Goal: Task Accomplishment & Management: Complete application form

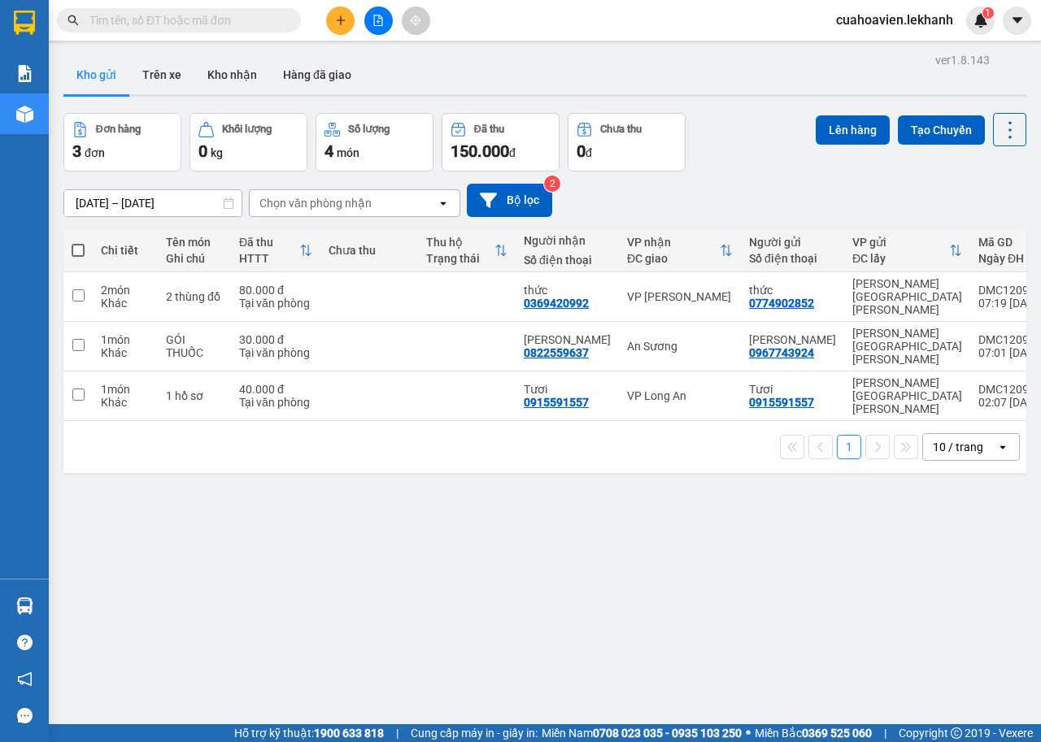
click at [158, 15] on input "text" at bounding box center [185, 20] width 192 height 18
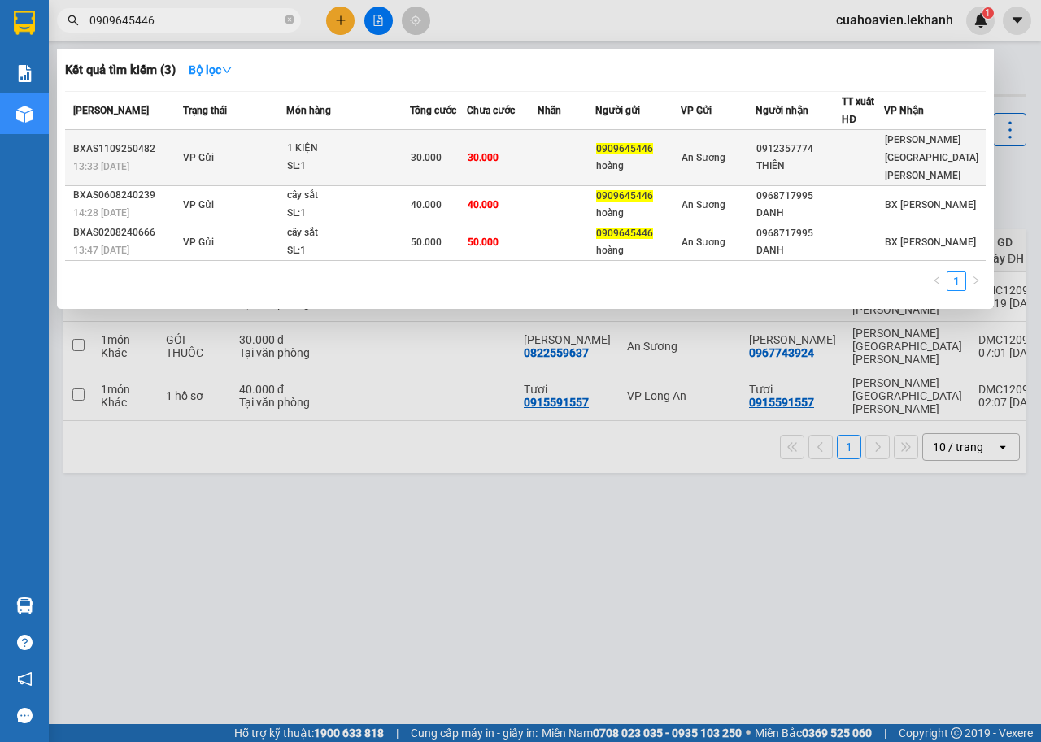
type input "0909645446"
click at [536, 147] on td "30.000" at bounding box center [502, 158] width 71 height 56
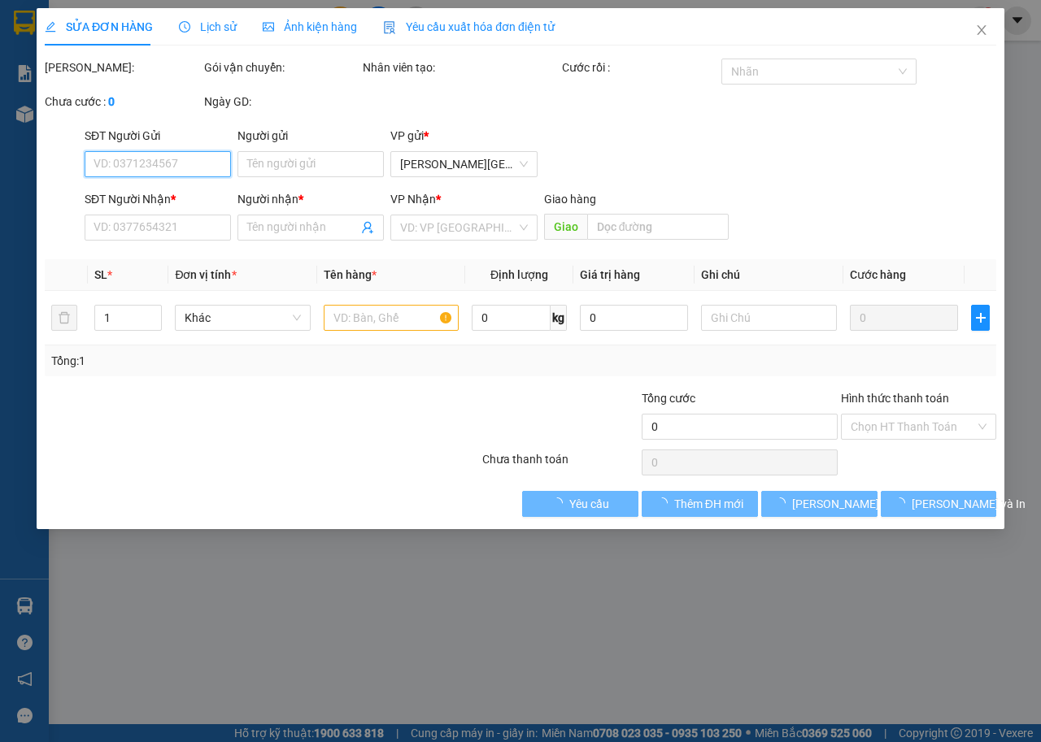
type input "0909645446"
type input "hoàng"
type input "0912357774"
type input "THIÊN"
type input "30.000"
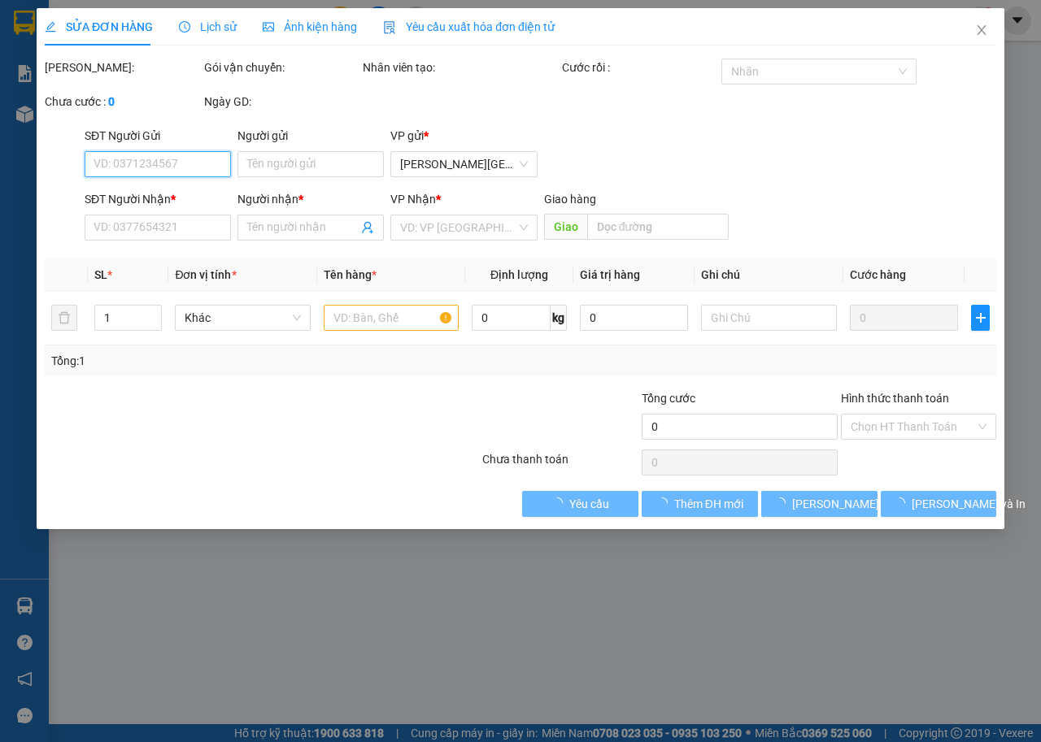
type input "30.000"
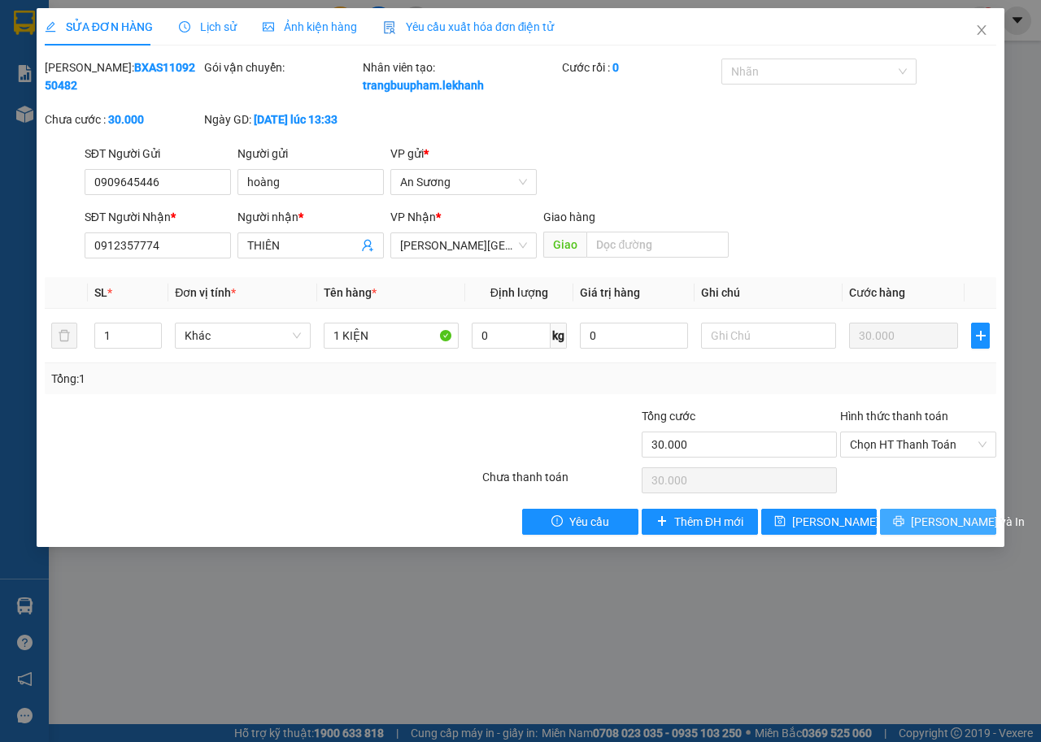
click at [951, 531] on span "[PERSON_NAME] và In" at bounding box center [968, 522] width 114 height 18
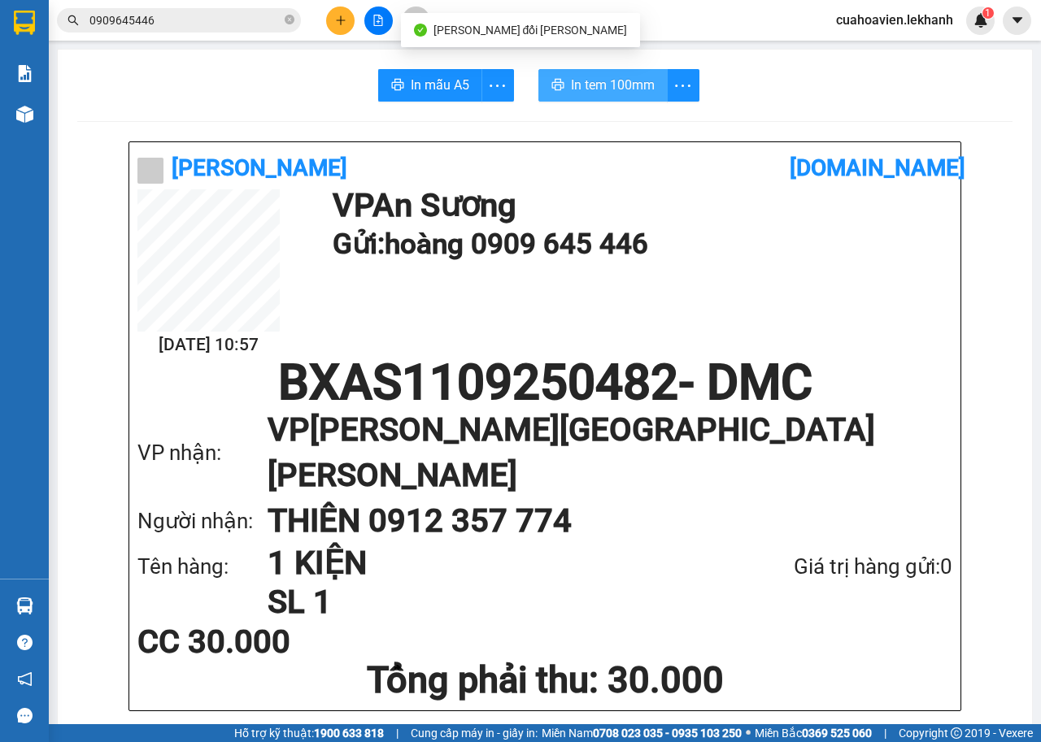
click at [620, 80] on span "In tem 100mm" at bounding box center [613, 85] width 84 height 20
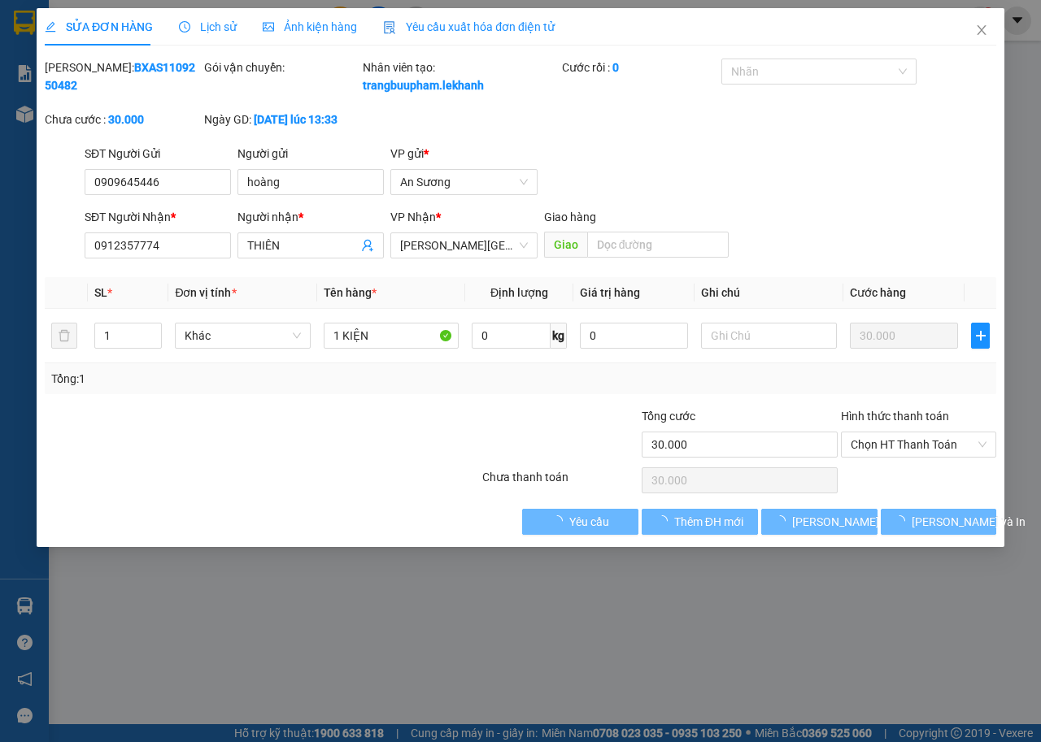
type input "0909645446"
type input "hoàng"
type input "0912357774"
type input "THIÊN"
type input "30.000"
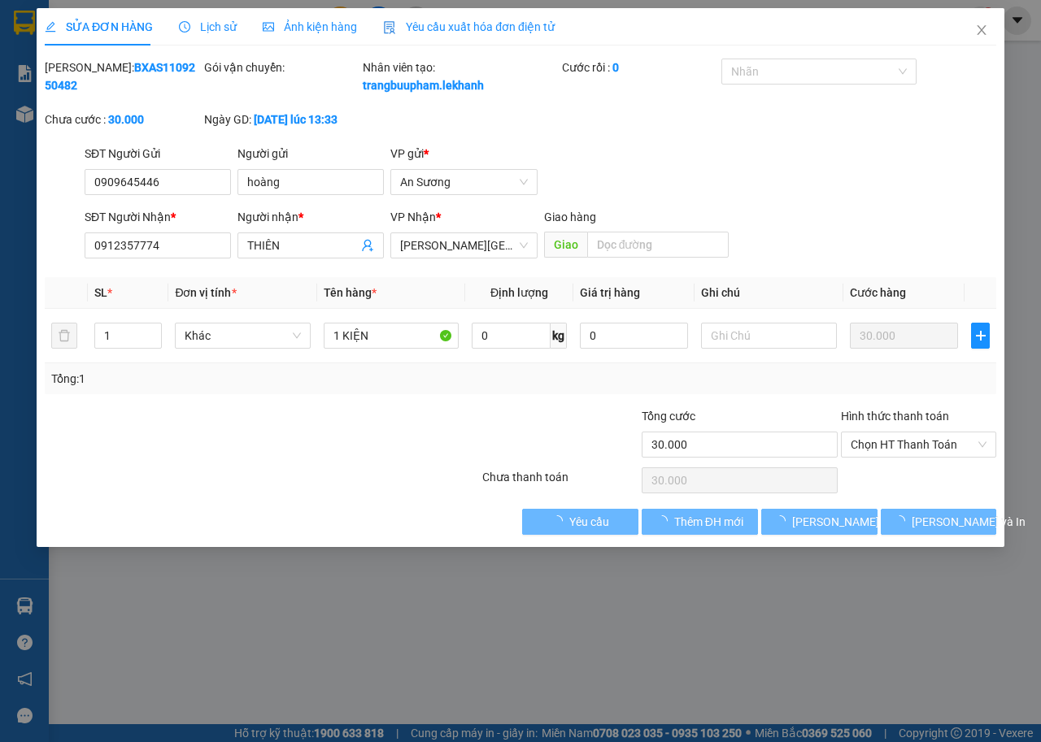
type input "30.000"
click at [982, 29] on div "SỬA ĐƠN HÀNG Lịch sử [PERSON_NAME] hàng Yêu cầu xuất [PERSON_NAME] điện tử Tota…" at bounding box center [520, 371] width 1041 height 742
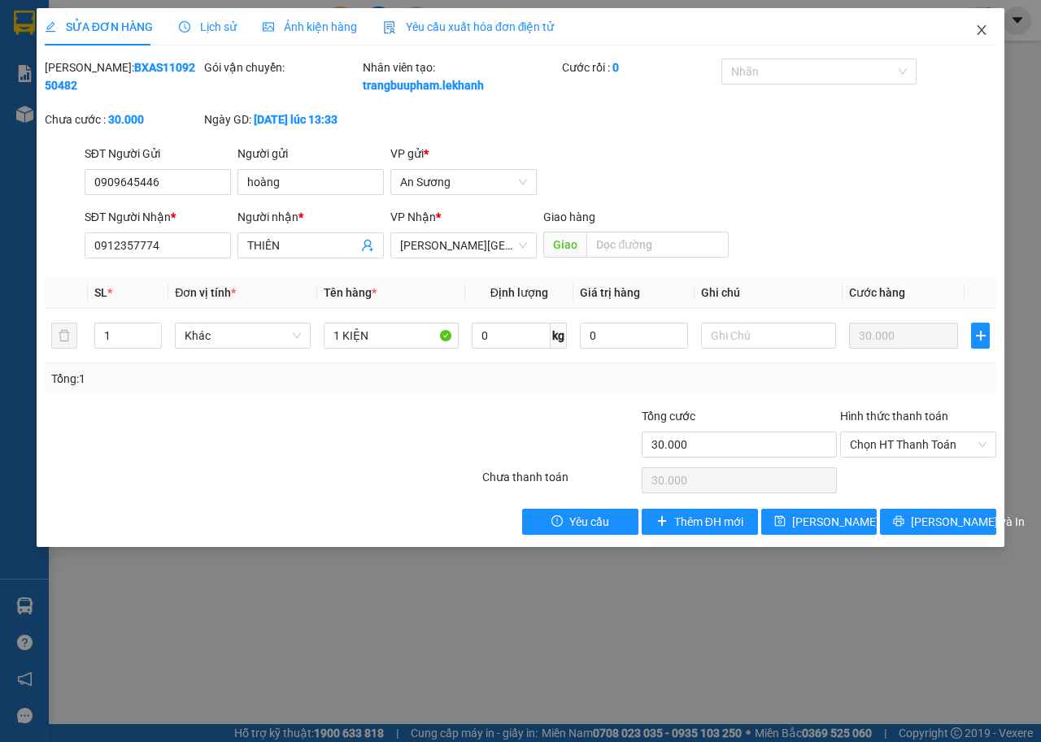
click at [983, 30] on icon "close" at bounding box center [981, 30] width 13 height 13
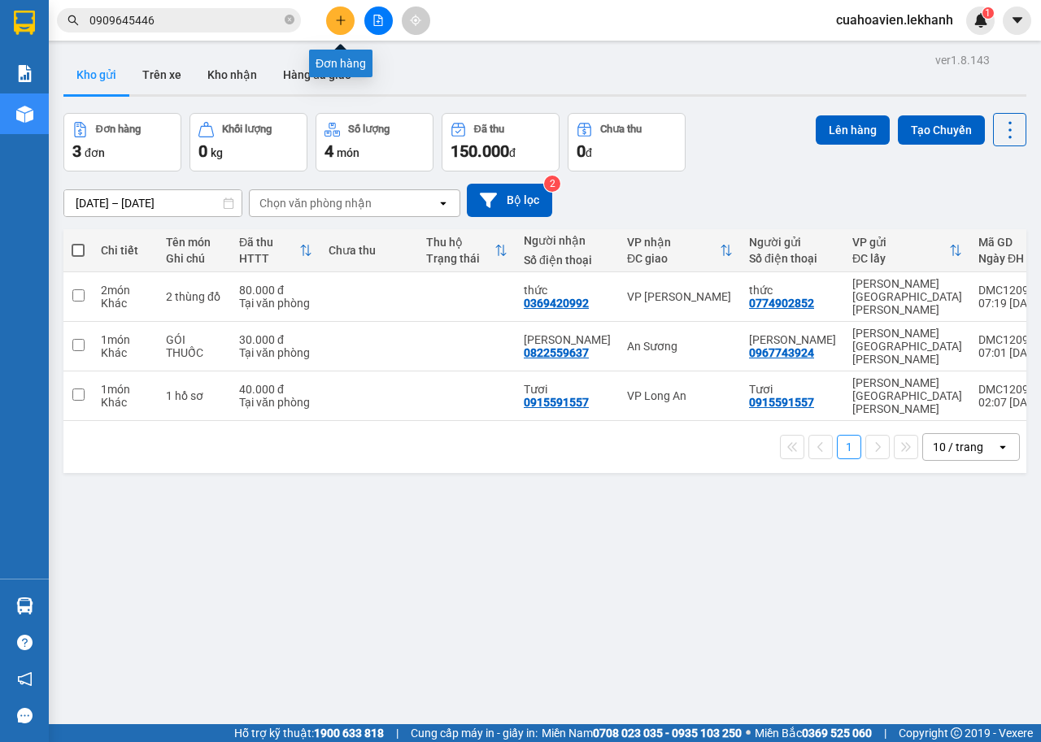
click at [346, 15] on button at bounding box center [340, 21] width 28 height 28
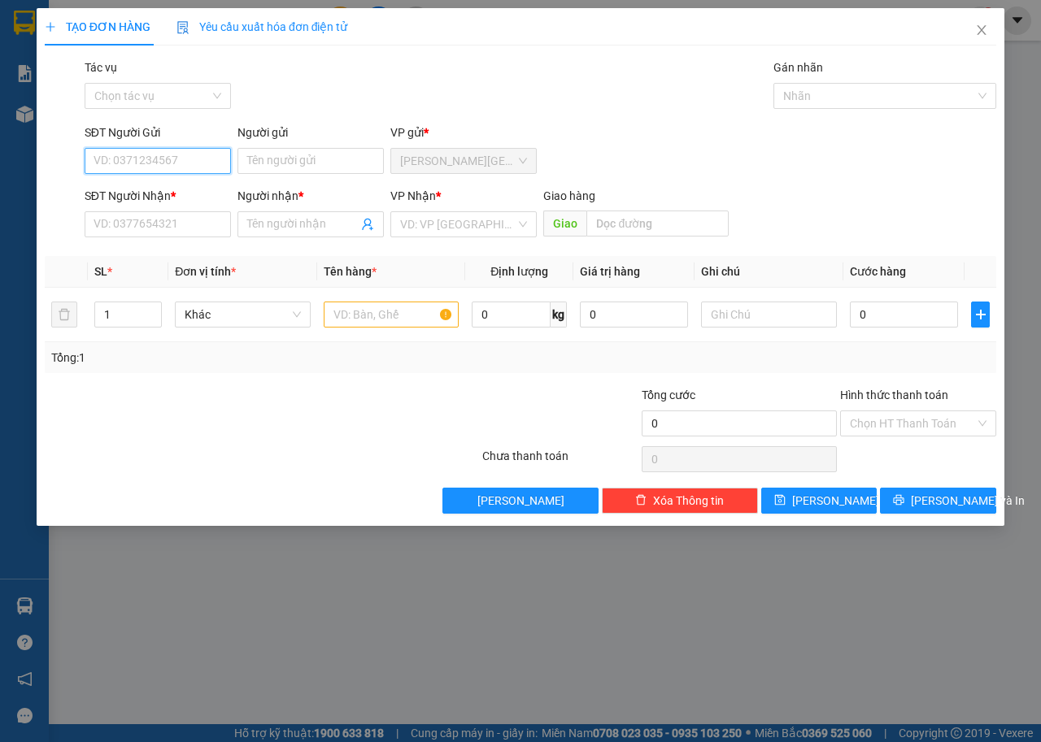
click at [184, 163] on input "SĐT Người Gửi" at bounding box center [158, 161] width 146 height 26
type input "0"
type input "0913391157"
drag, startPoint x: 274, startPoint y: 137, endPoint x: 281, endPoint y: 149, distance: 13.5
click at [275, 137] on div "Người gửi" at bounding box center [310, 133] width 146 height 18
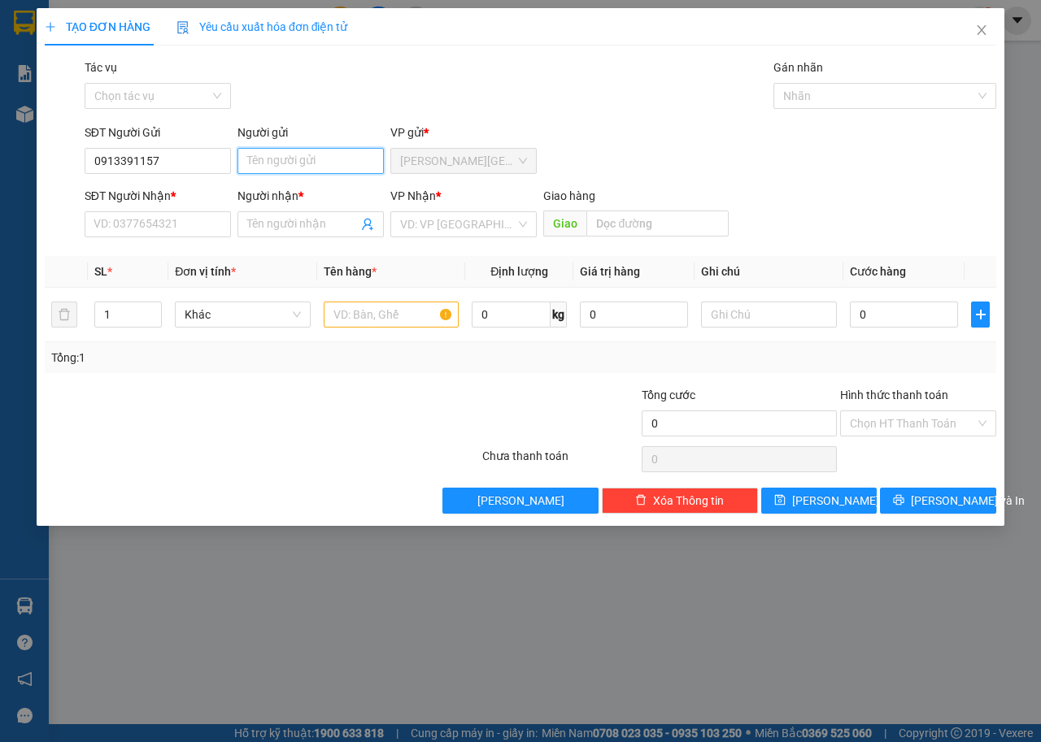
click at [275, 148] on input "Người gửi" at bounding box center [310, 161] width 146 height 26
click at [294, 159] on input "Người gửi" at bounding box center [310, 161] width 146 height 26
type input "B"
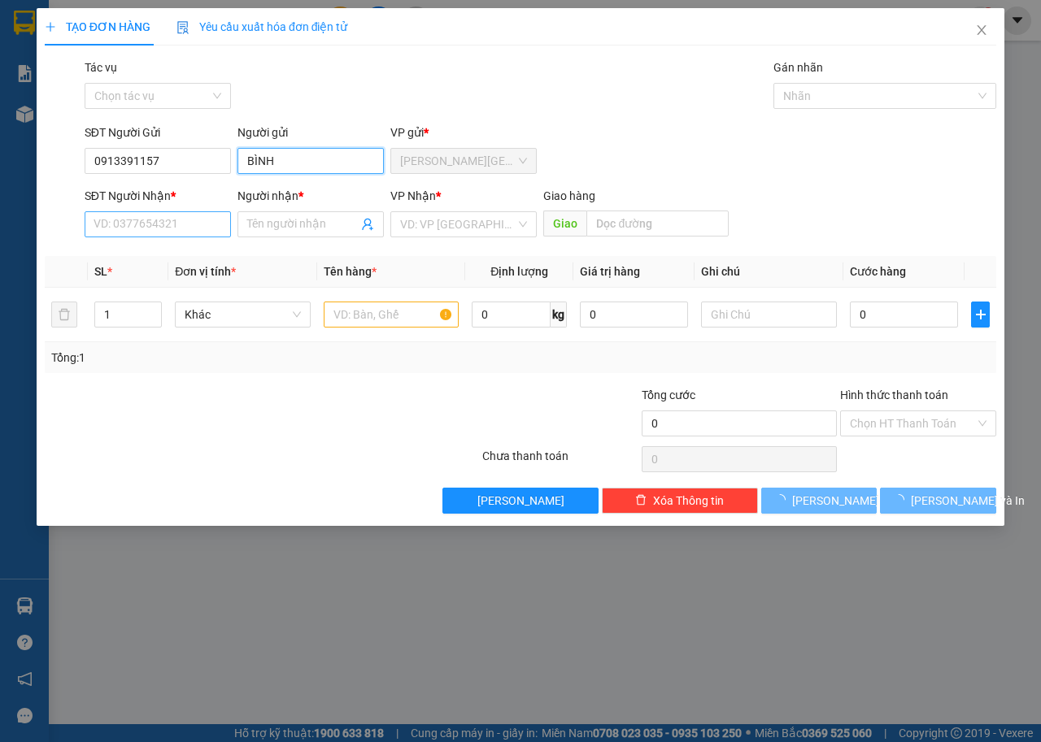
type input "BÌNH"
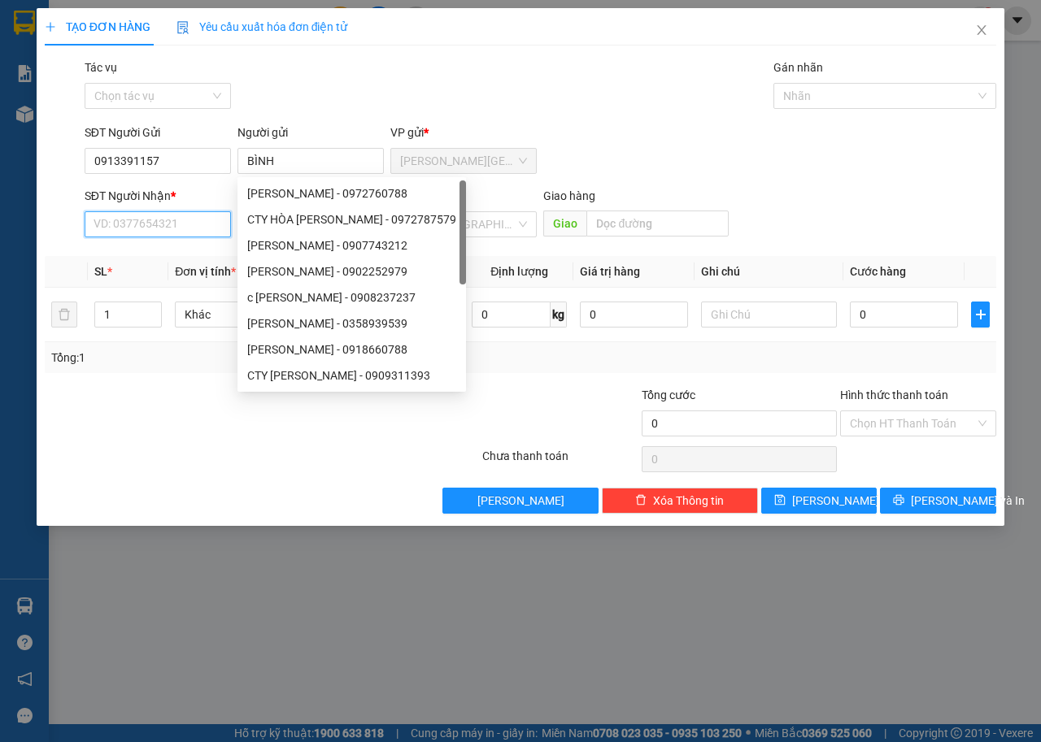
click at [185, 217] on input "SĐT Người Nhận *" at bounding box center [158, 224] width 146 height 26
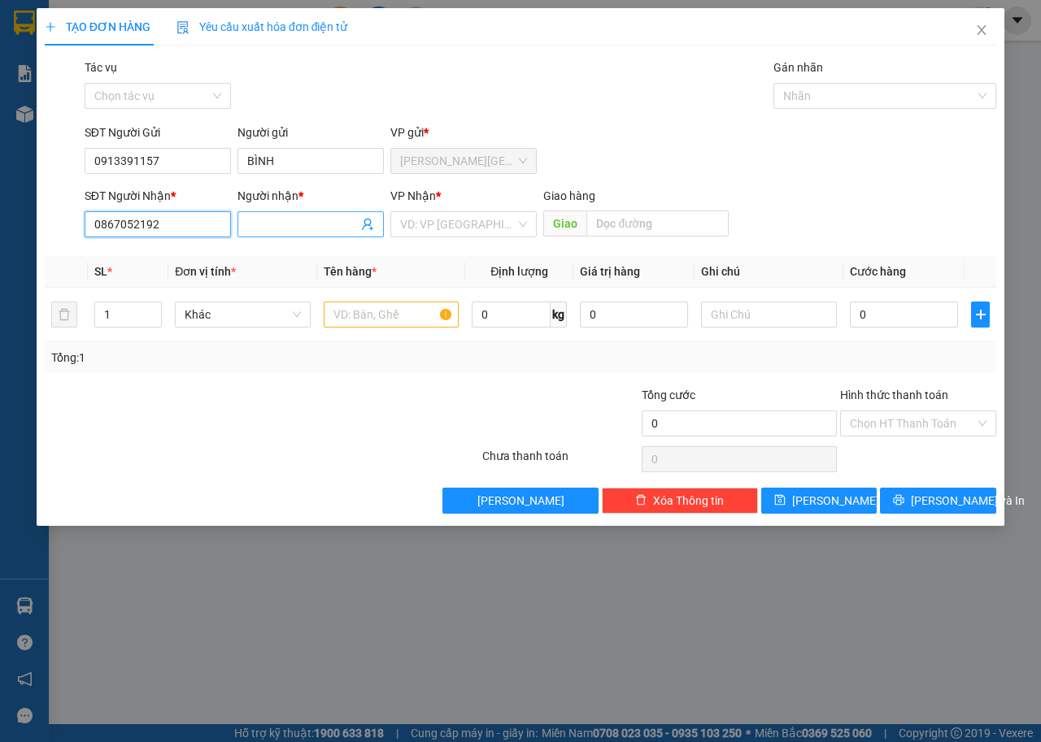
type input "0867052192"
click at [289, 212] on span at bounding box center [310, 224] width 146 height 26
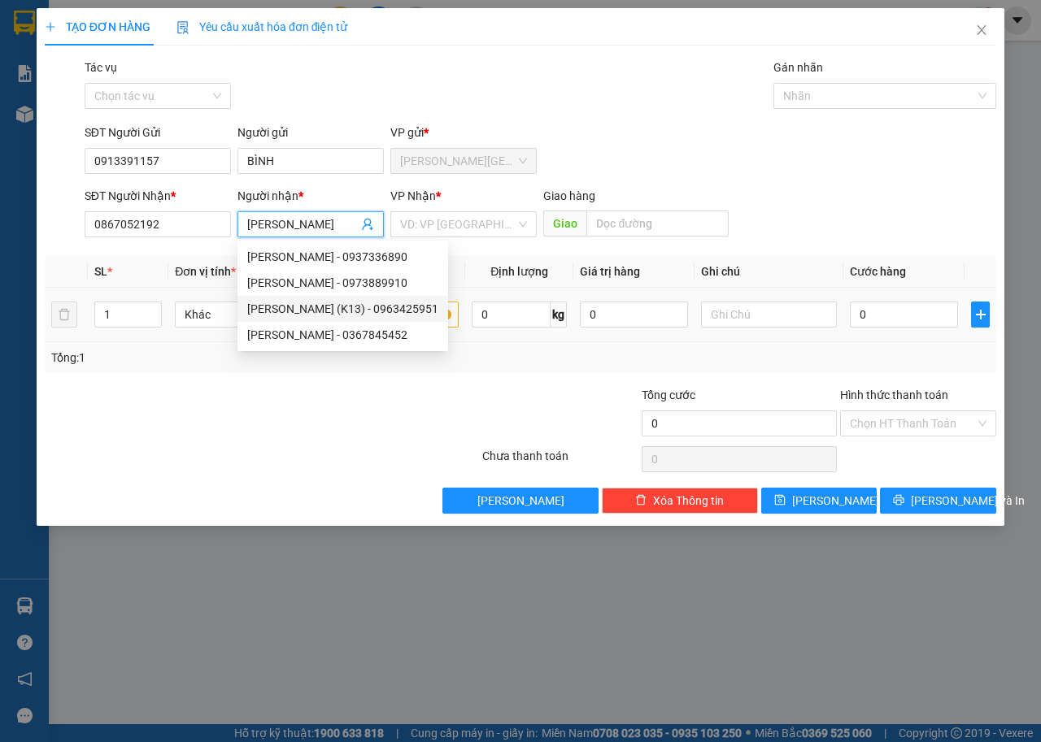
type input "[PERSON_NAME]"
drag, startPoint x: 460, startPoint y: 396, endPoint x: 465, endPoint y: 244, distance: 152.1
click at [459, 396] on div at bounding box center [400, 414] width 159 height 57
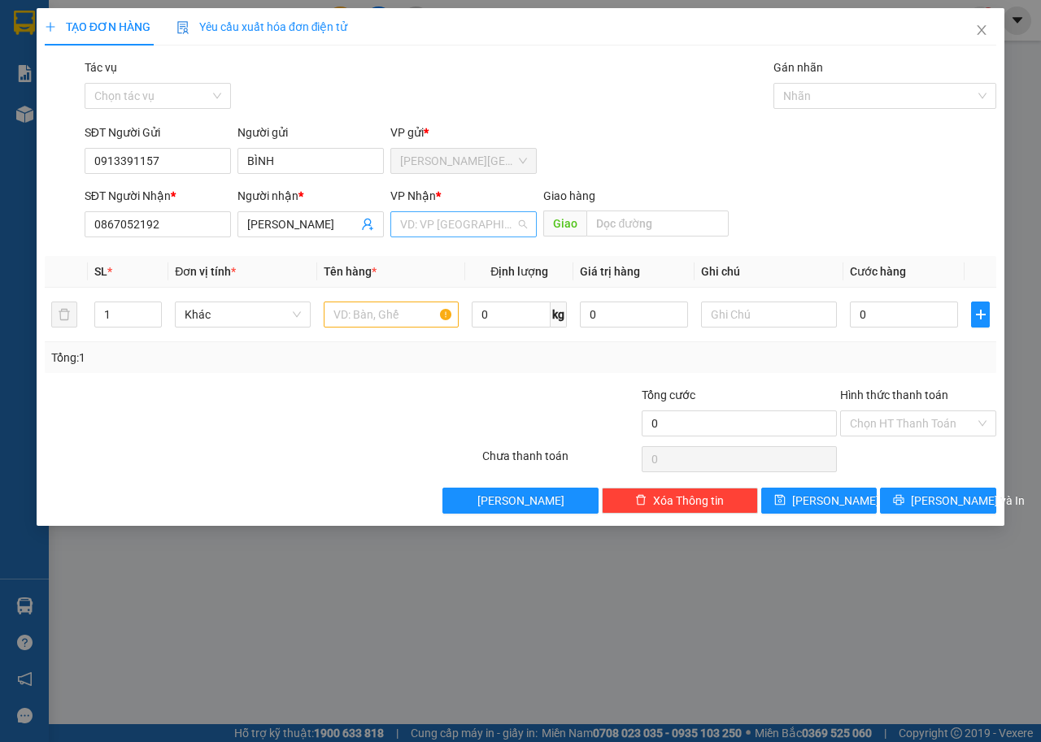
click at [476, 215] on input "search" at bounding box center [457, 224] width 115 height 24
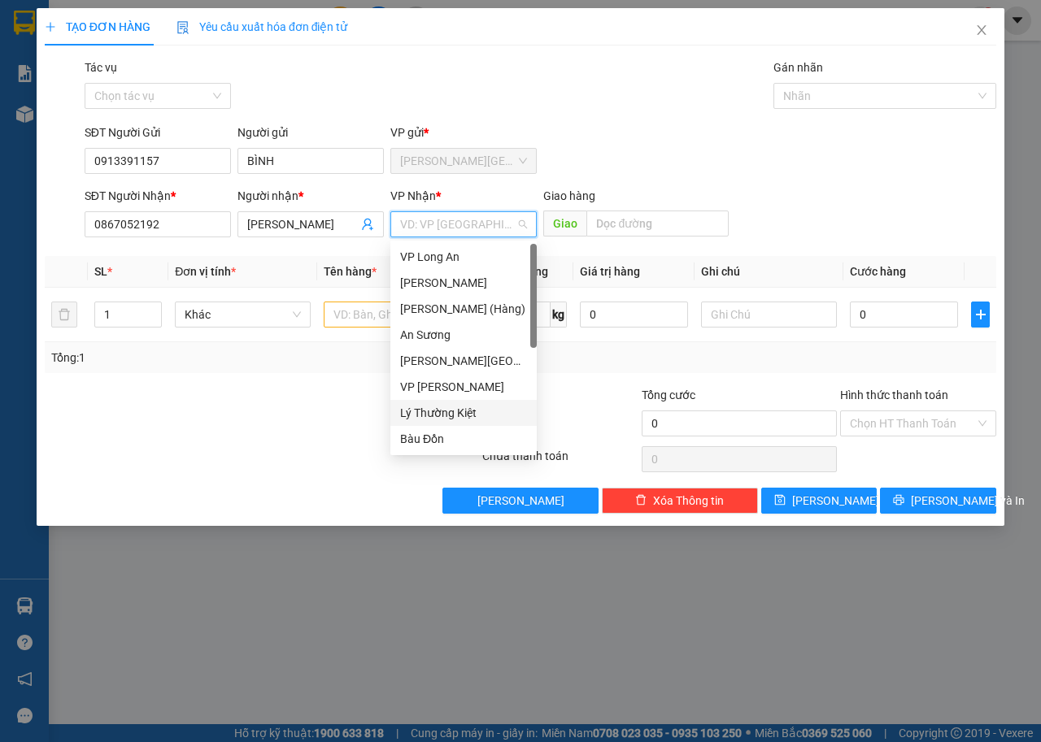
click at [443, 408] on div "Lý Thường Kiệt" at bounding box center [463, 413] width 127 height 18
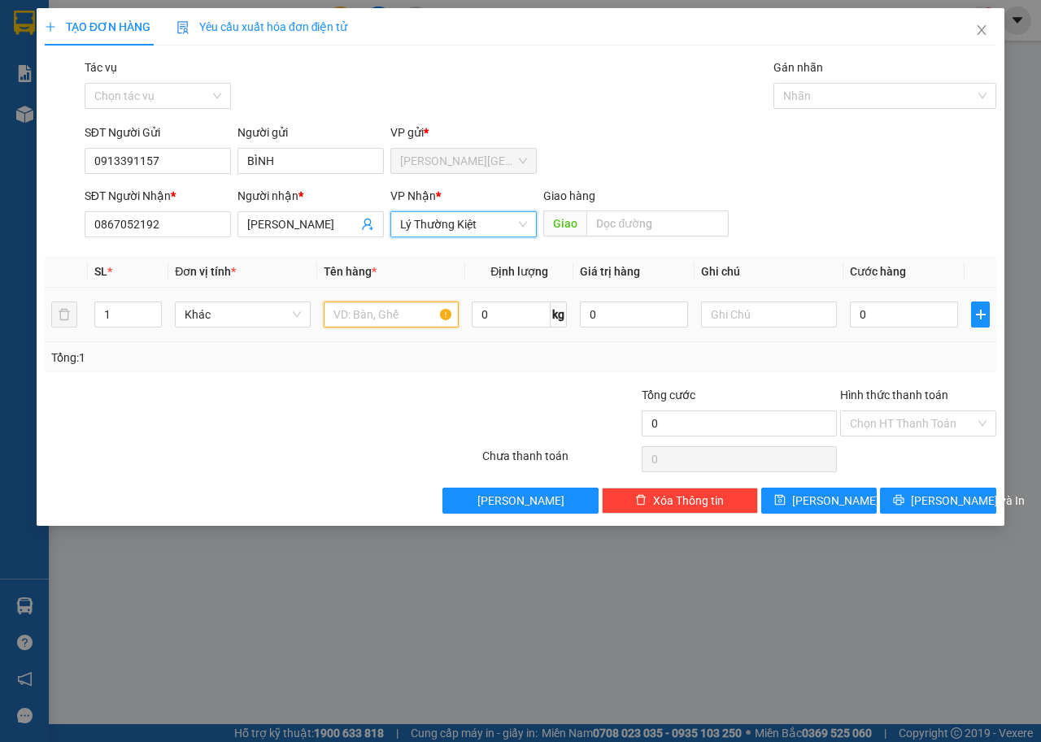
click at [420, 322] on input "text" at bounding box center [392, 315] width 136 height 26
type input "D"
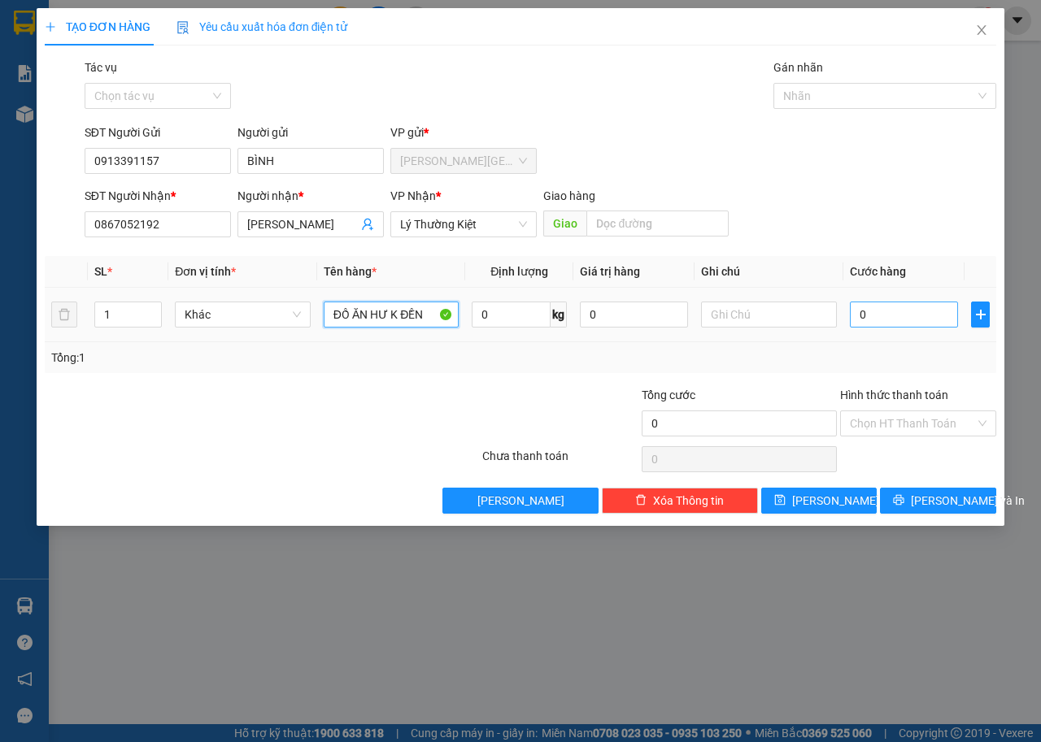
type input "ĐỒ ĂN HƯ K ĐỀN"
click at [913, 313] on input "0" at bounding box center [904, 315] width 108 height 26
type input "3"
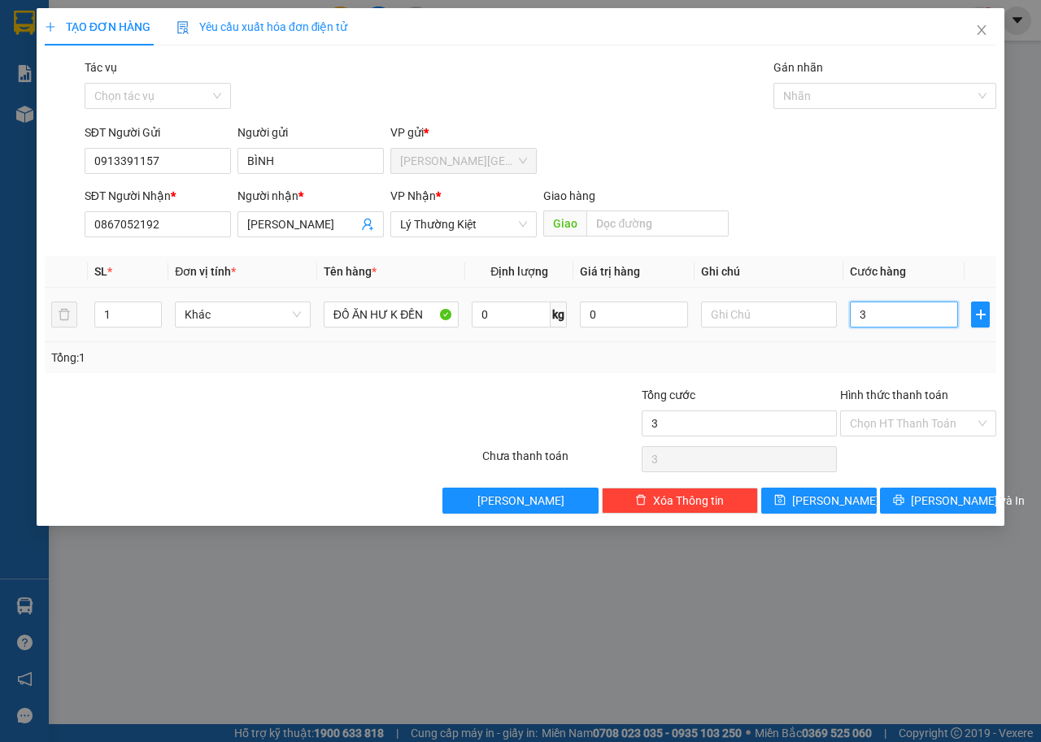
type input "30"
type input "300"
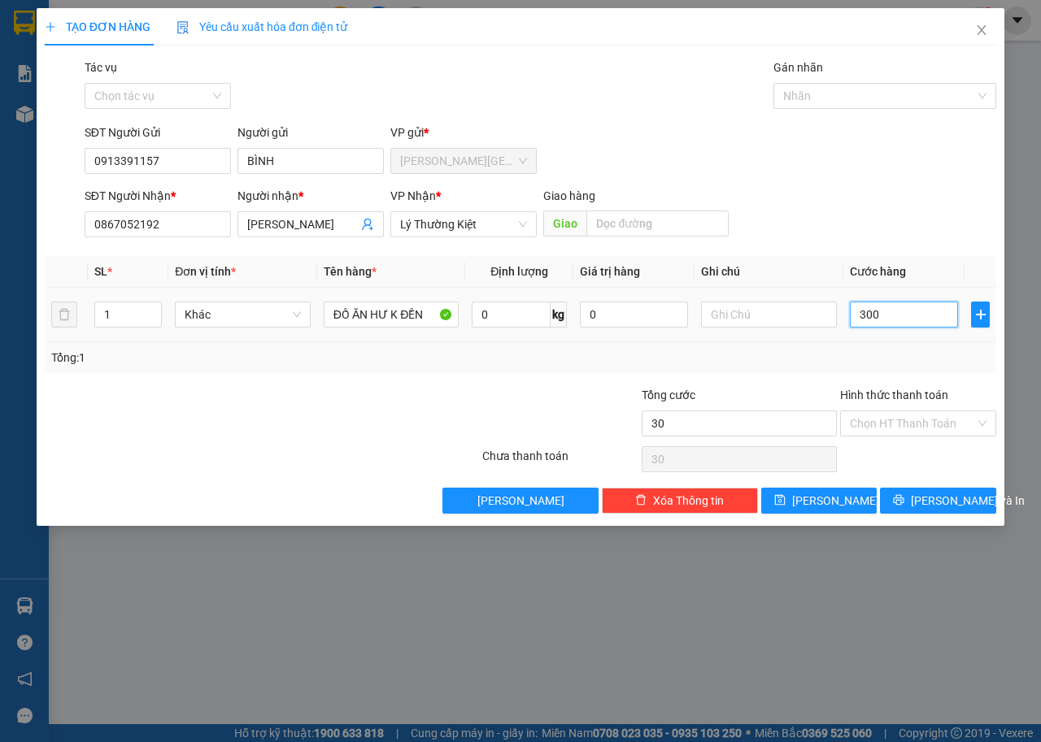
type input "300"
type input "3.000"
type input "30.000"
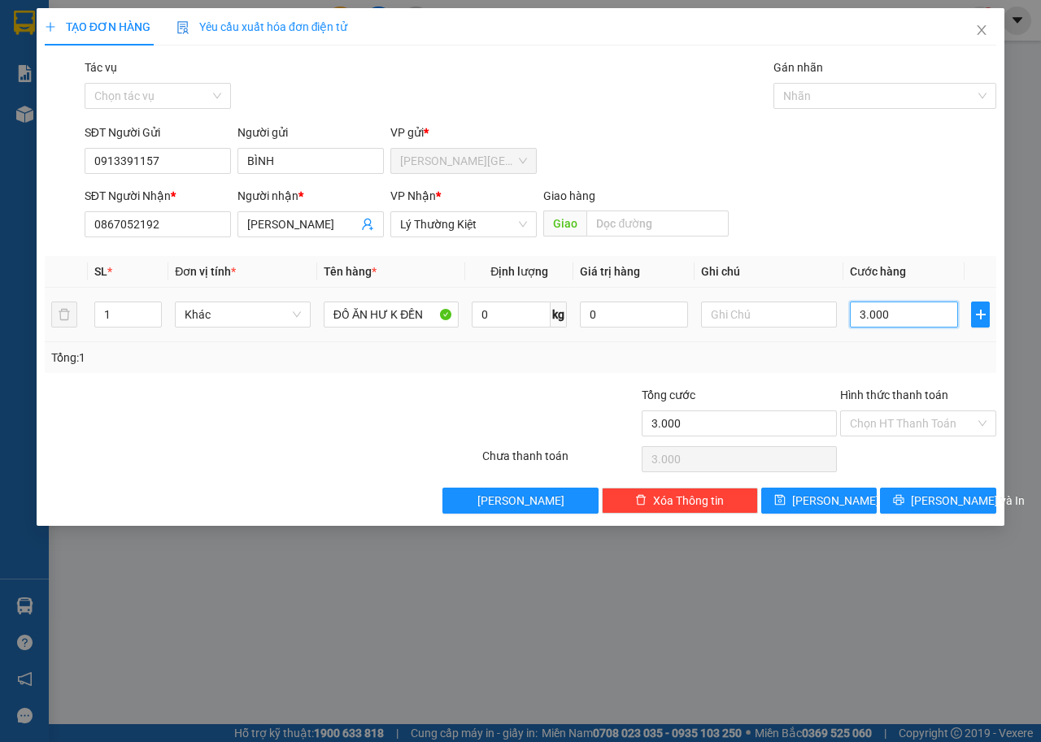
type input "30.000"
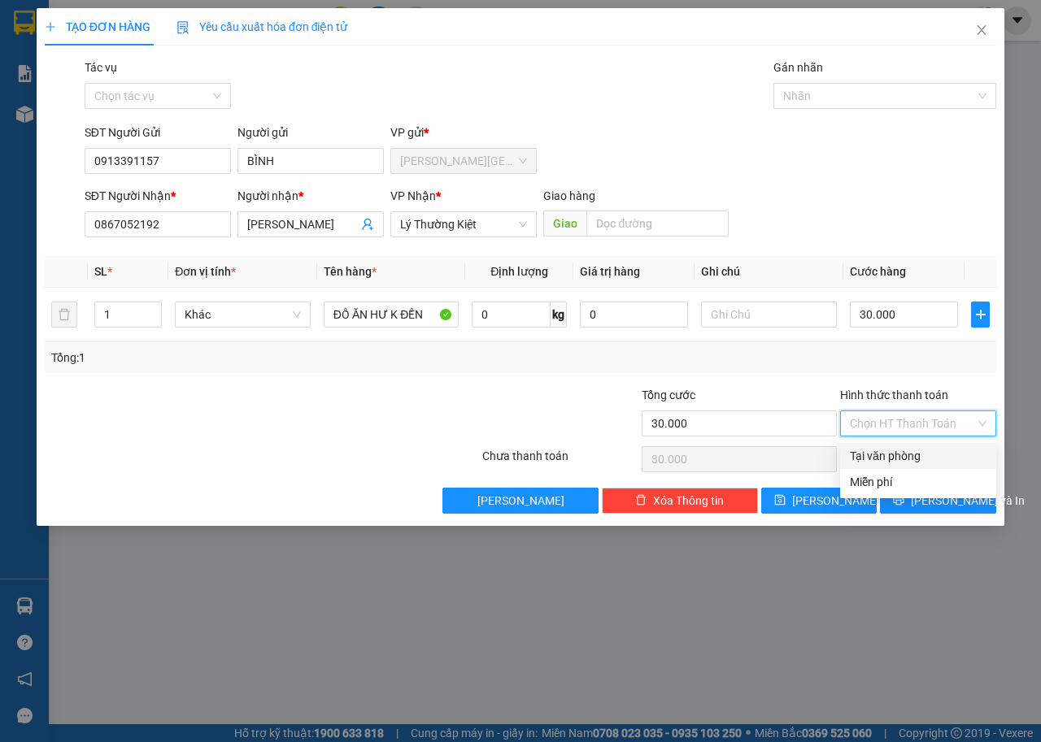
click at [966, 424] on input "Hình thức thanh toán" at bounding box center [912, 423] width 125 height 24
click at [913, 453] on div "Tại văn phòng" at bounding box center [918, 456] width 137 height 18
type input "0"
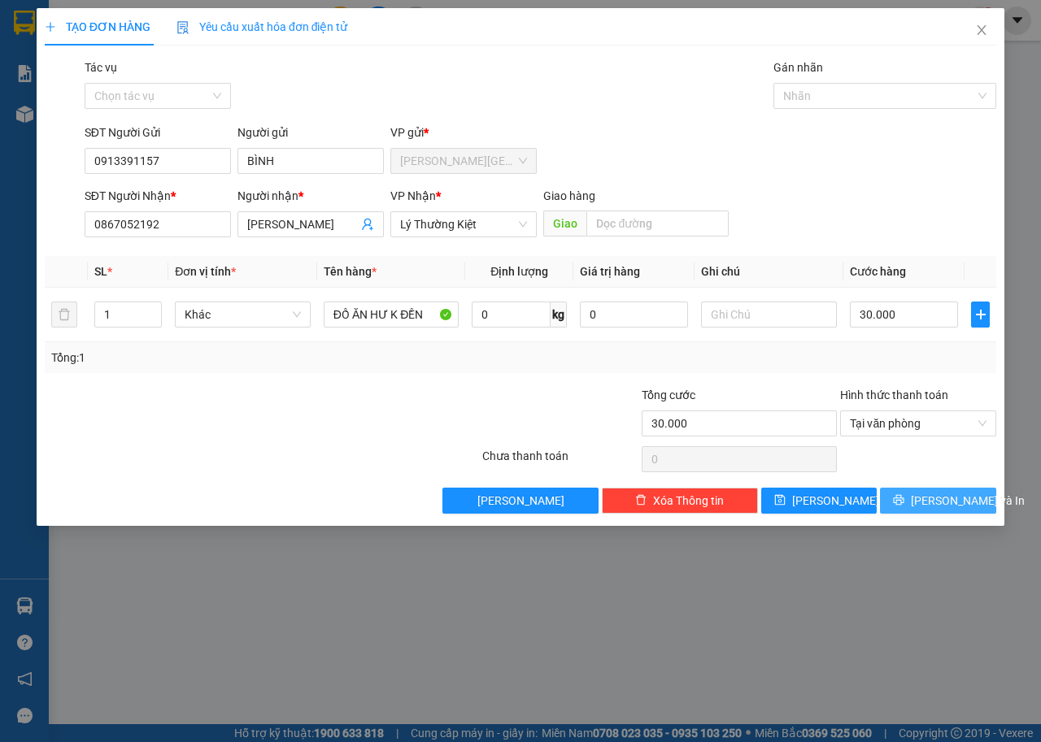
click at [964, 516] on div "TẠO ĐƠN HÀNG Yêu cầu xuất [PERSON_NAME] điện tử Transit Pickup Surcharge Ids Tr…" at bounding box center [521, 267] width 968 height 518
click at [956, 507] on span "[PERSON_NAME] và In" at bounding box center [968, 501] width 114 height 18
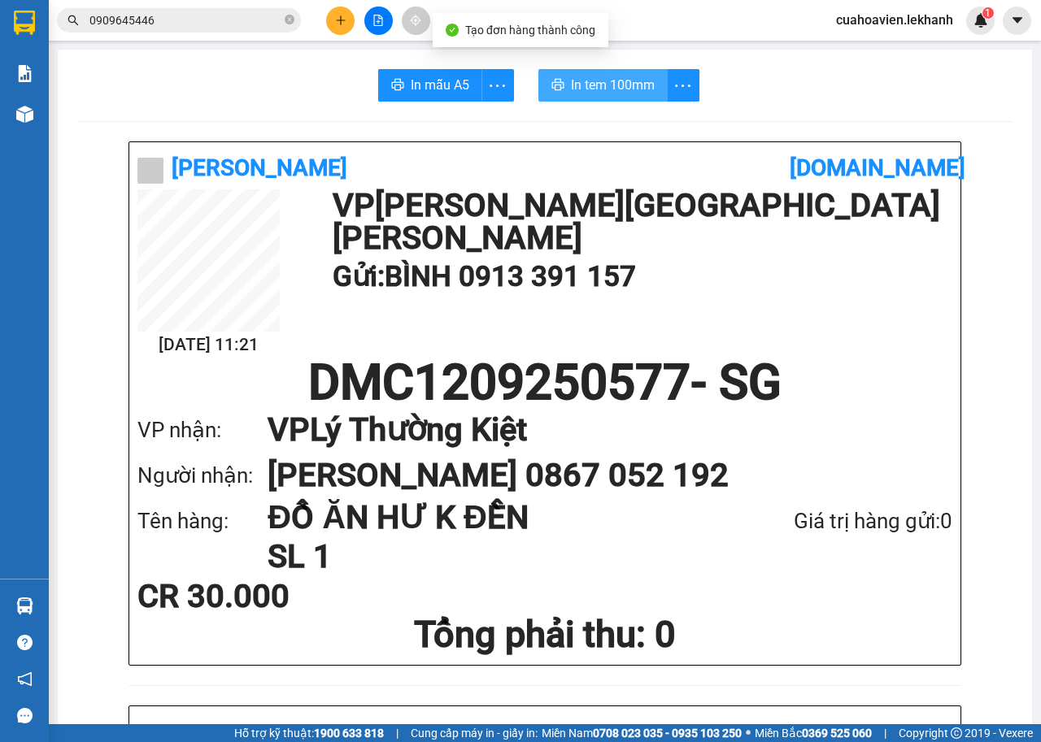
click at [589, 80] on span "In tem 100mm" at bounding box center [613, 85] width 84 height 20
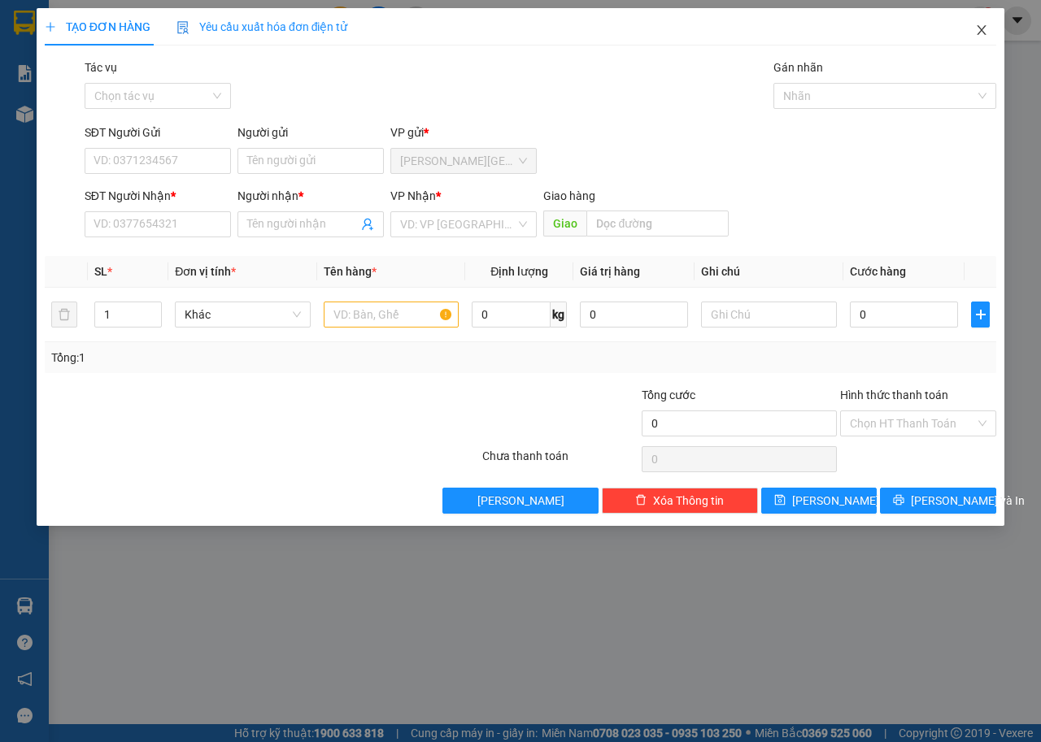
click at [977, 24] on icon "close" at bounding box center [981, 30] width 13 height 13
